Goal: Navigation & Orientation: Find specific page/section

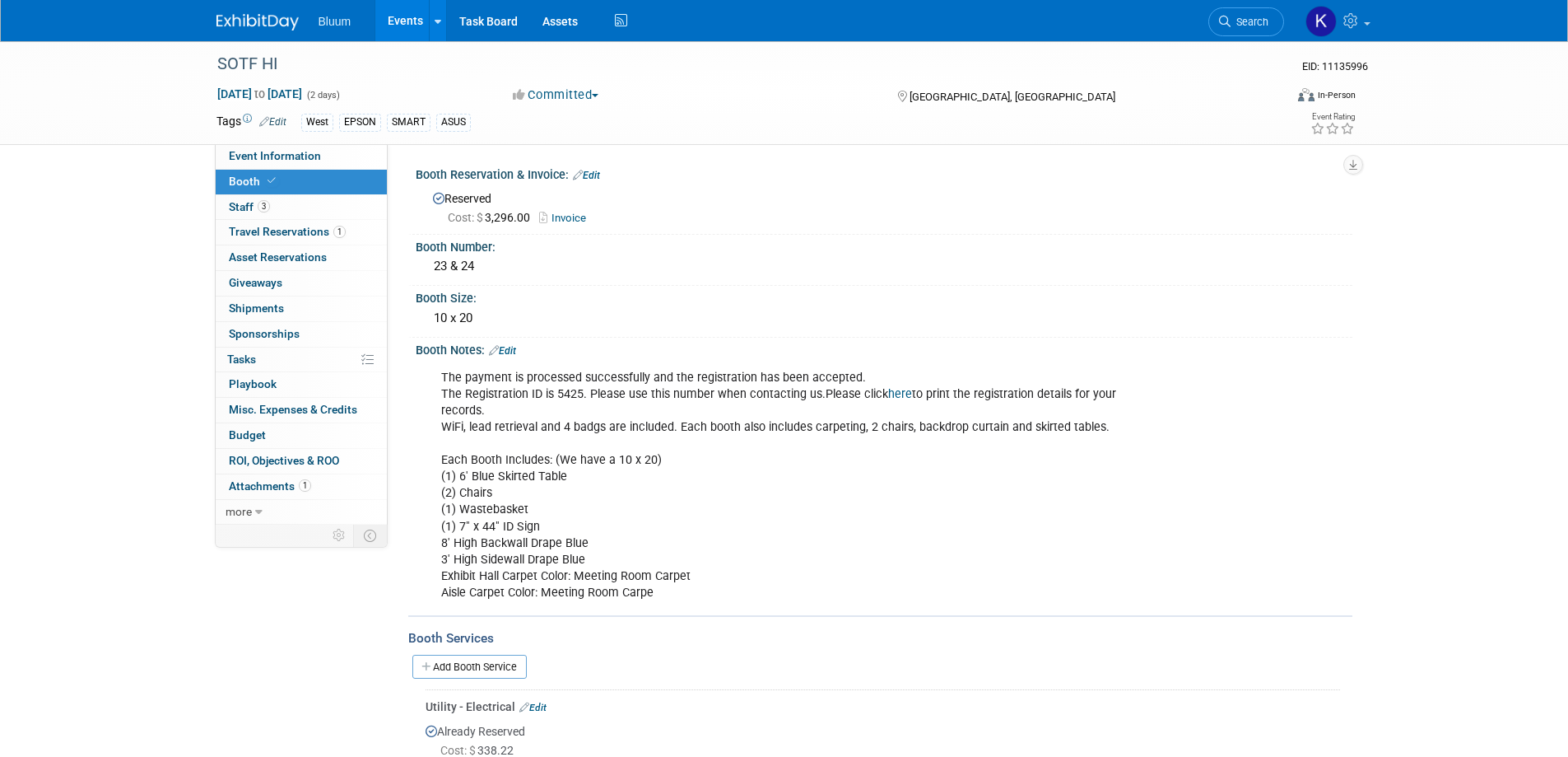
click at [414, 17] on link "Events" at bounding box center [405, 20] width 60 height 41
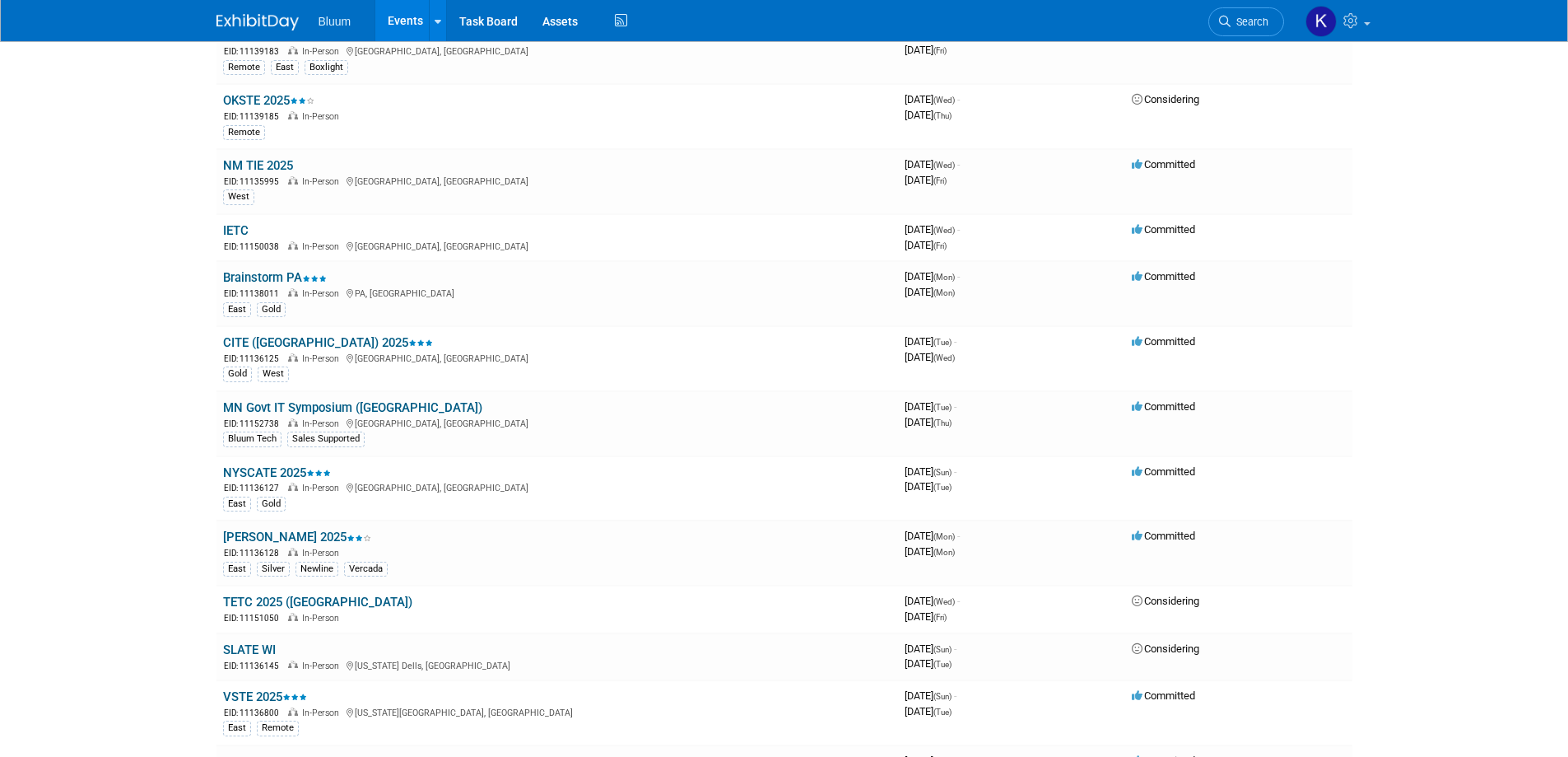
scroll to position [1317, 0]
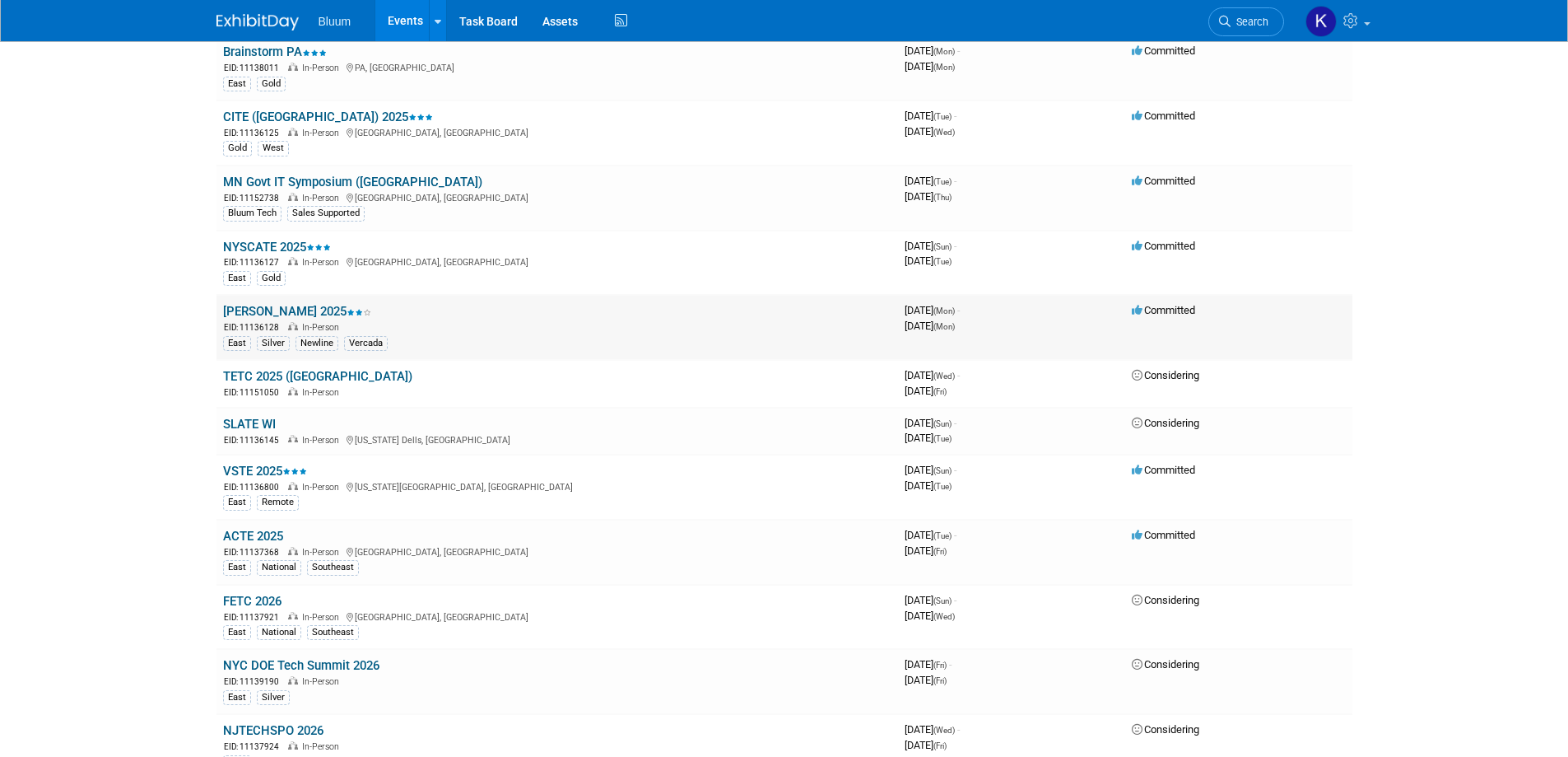
click at [262, 321] on div "EID: 11136128 In-Person" at bounding box center [557, 326] width 668 height 14
click at [258, 310] on link "[PERSON_NAME] 2025" at bounding box center [297, 311] width 148 height 15
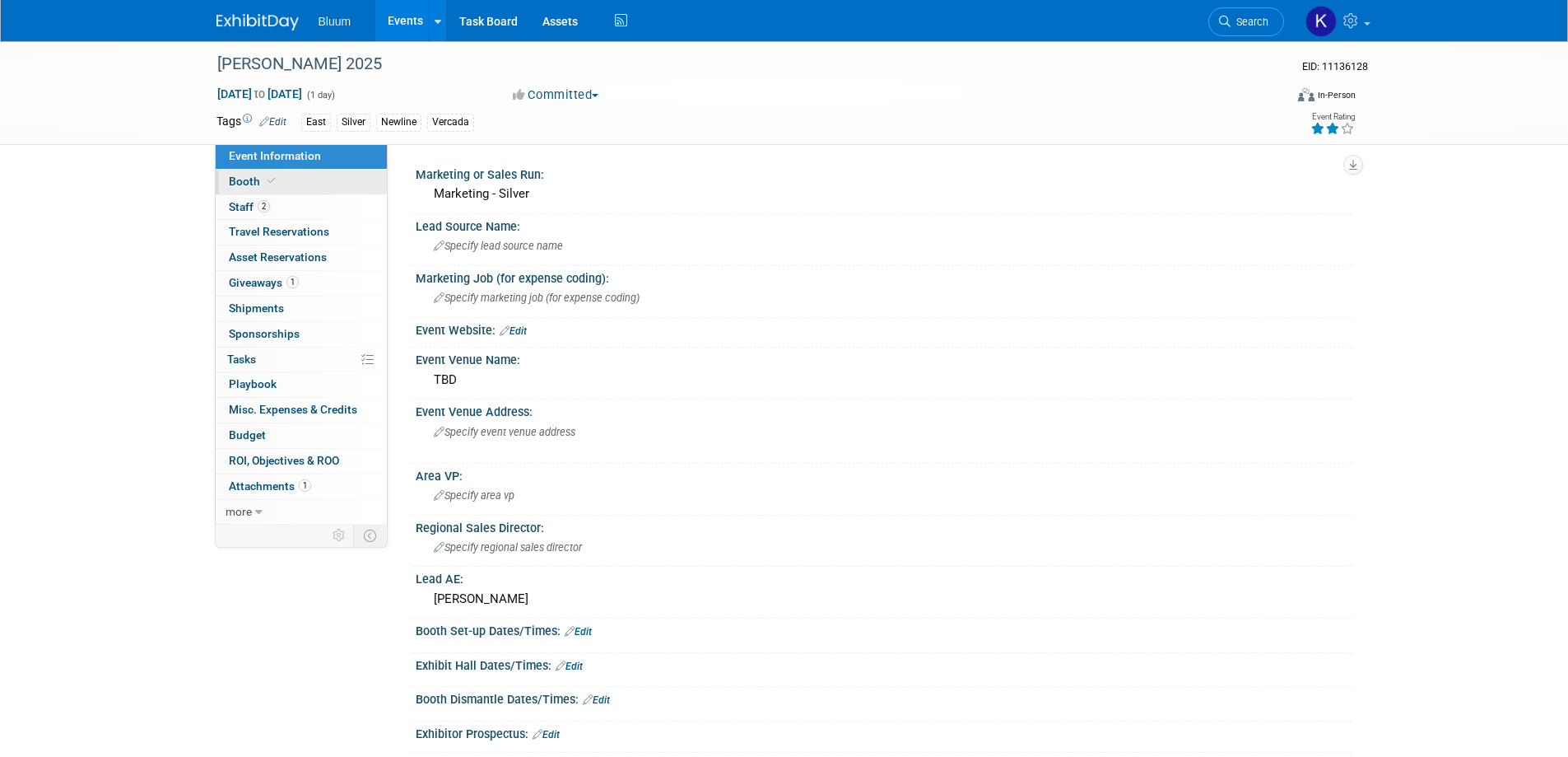
click at [263, 191] on link "Booth" at bounding box center [301, 182] width 171 height 25
